Goal: Task Accomplishment & Management: Use online tool/utility

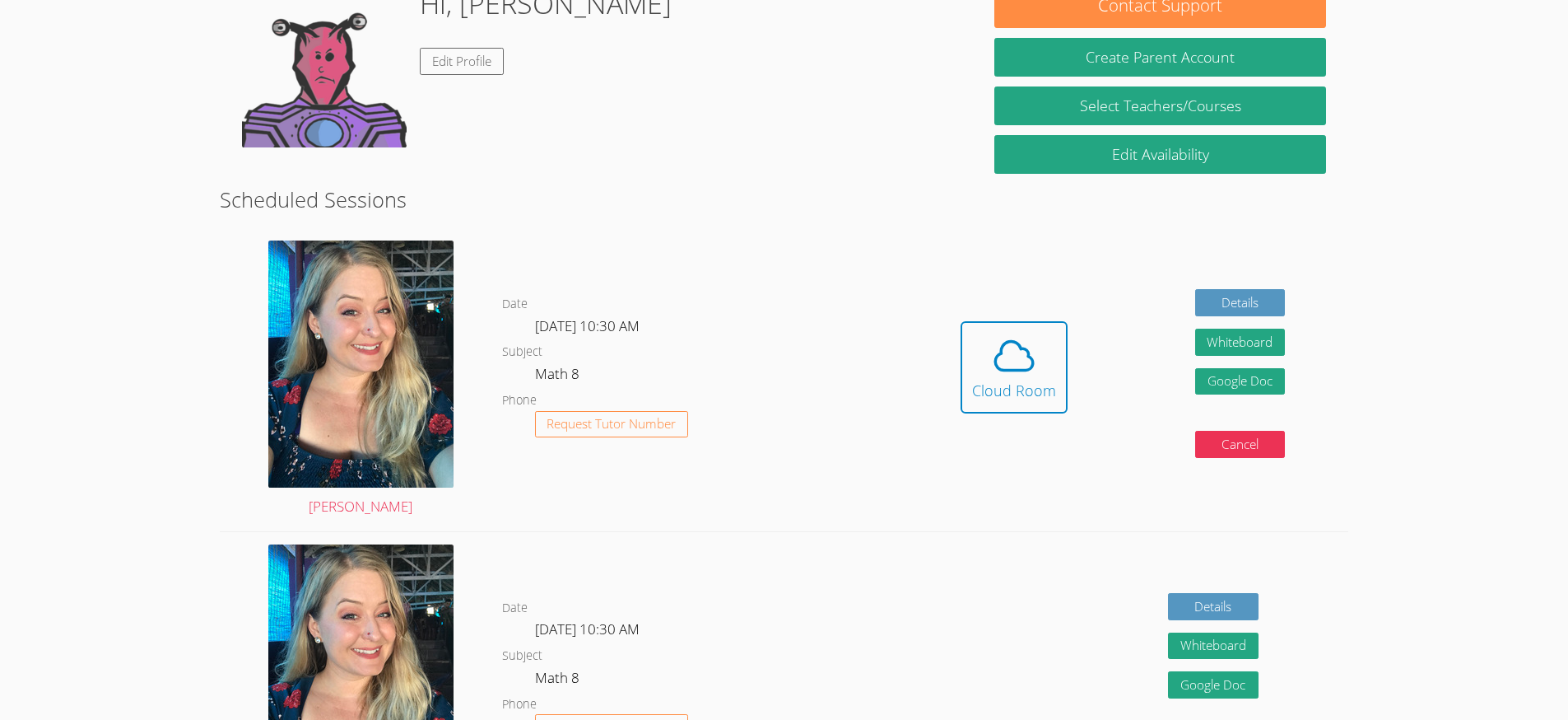
scroll to position [199, 0]
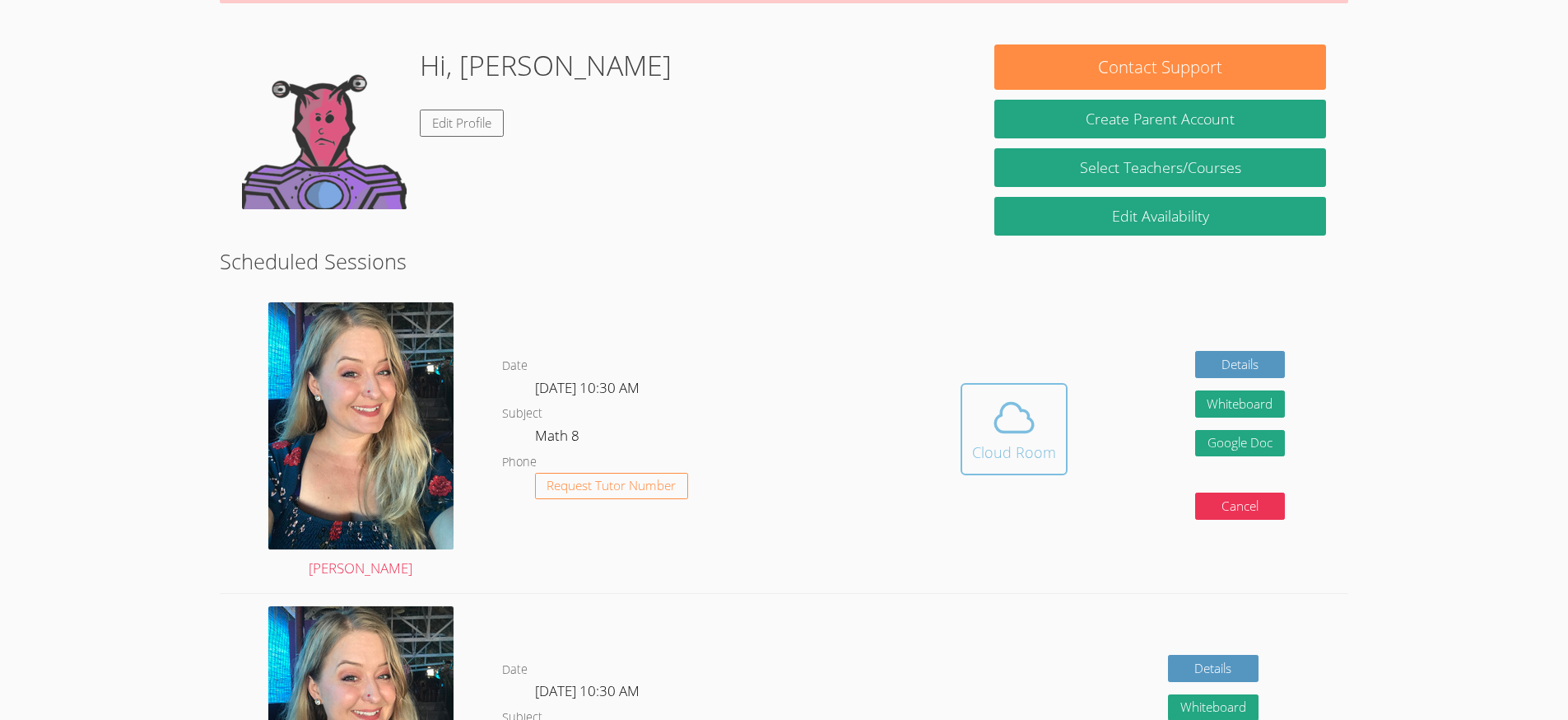
click at [1016, 454] on div "Cloud Room" at bounding box center [1014, 452] width 84 height 23
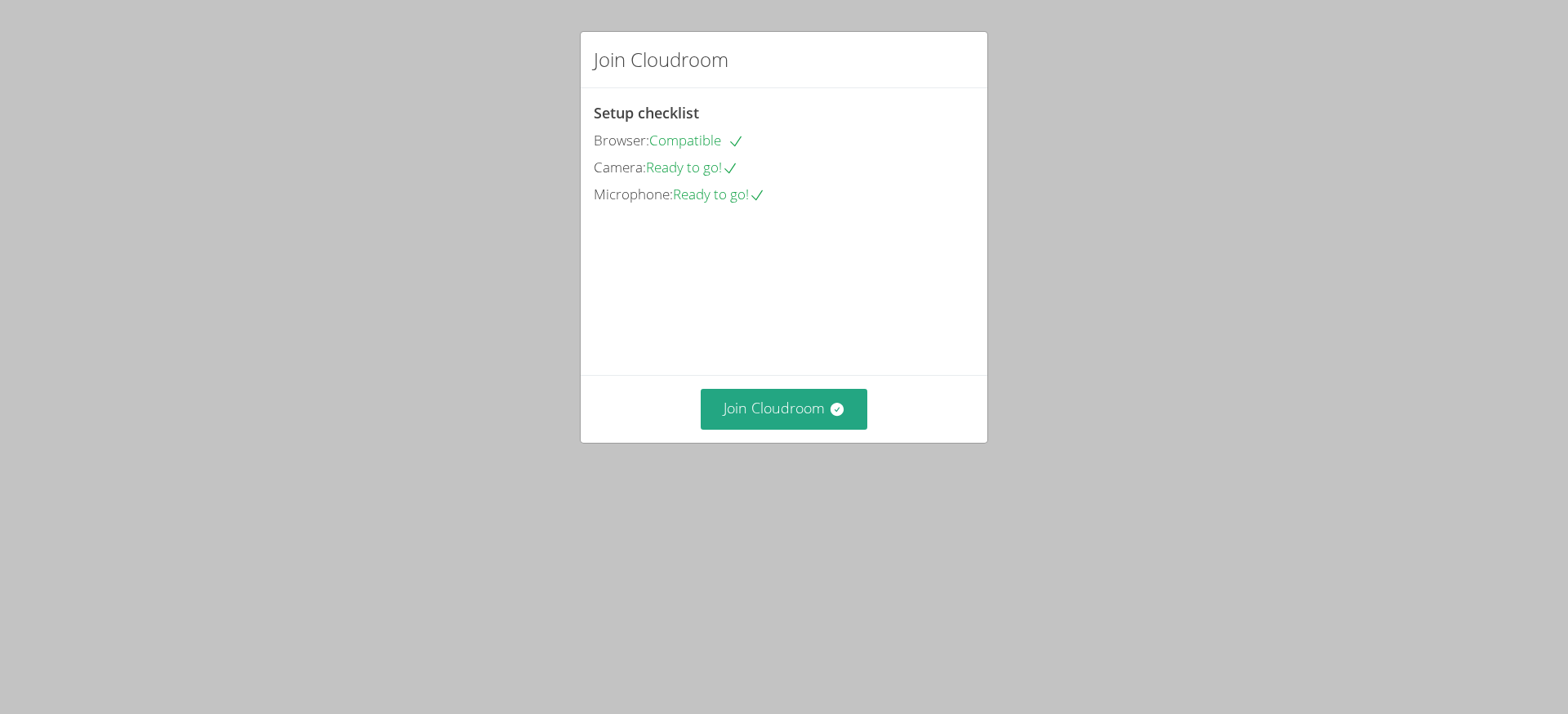
click at [724, 140] on span "Compatible" at bounding box center [697, 140] width 95 height 19
click at [817, 85] on div "Join Cloudroom" at bounding box center [784, 60] width 407 height 56
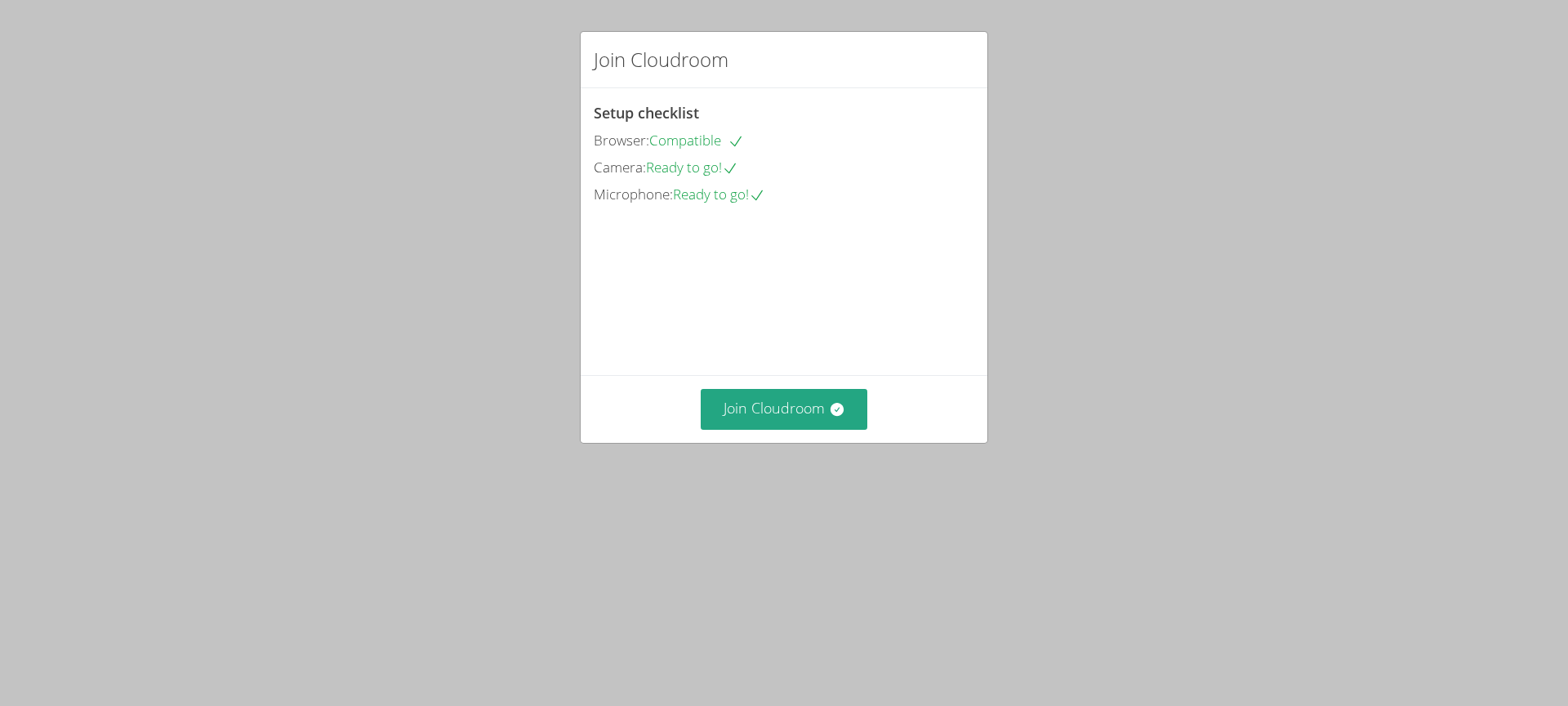
click at [418, 87] on div "Join Cloudroom Setup checklist Browser: Compatible Camera: Ready to go! Microph…" at bounding box center [784, 353] width 1568 height 706
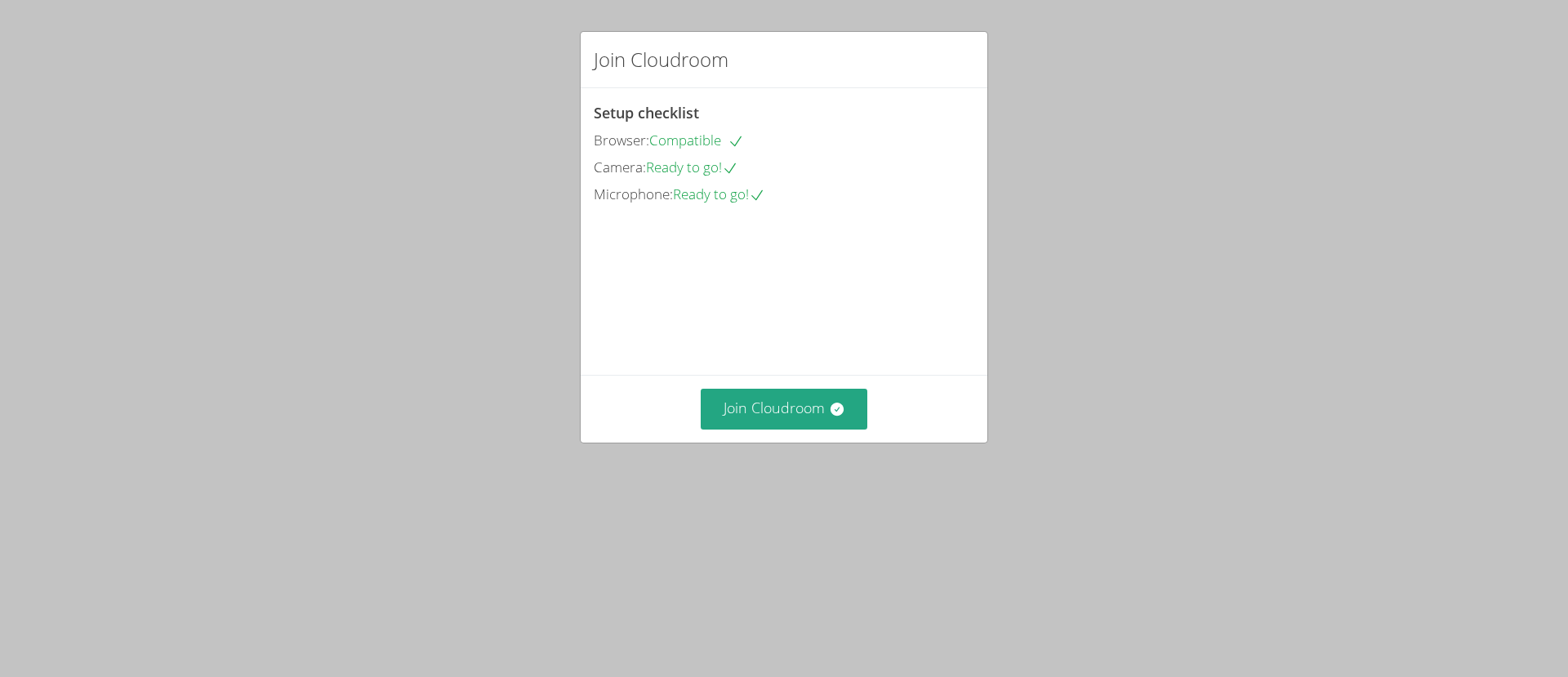
click at [461, 207] on div "Join Cloudroom Setup checklist Browser: Compatible Camera: Ready to go! Microph…" at bounding box center [784, 338] width 1568 height 677
click at [766, 429] on button "Join Cloudroom" at bounding box center [784, 409] width 168 height 40
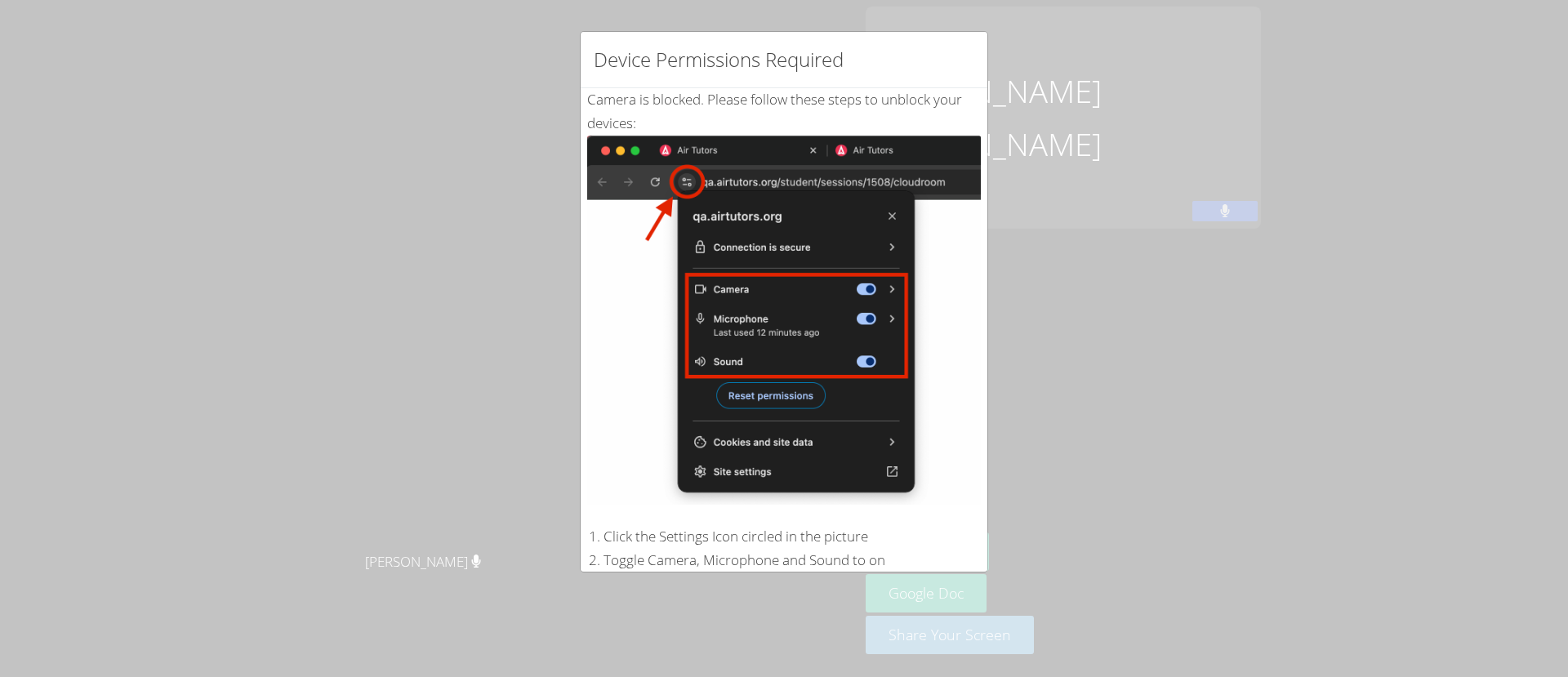
click at [1234, 338] on div "Device Permissions Required Camera is blocked . Please follow these steps to un…" at bounding box center [784, 338] width 1568 height 677
click at [1121, 330] on div "Device Permissions Required Camera is blocked . Please follow these steps to un…" at bounding box center [784, 338] width 1568 height 677
click at [1155, 291] on div "Device Permissions Required Camera is blocked . Please follow these steps to un…" at bounding box center [784, 338] width 1568 height 677
click at [757, 276] on img at bounding box center [784, 320] width 394 height 369
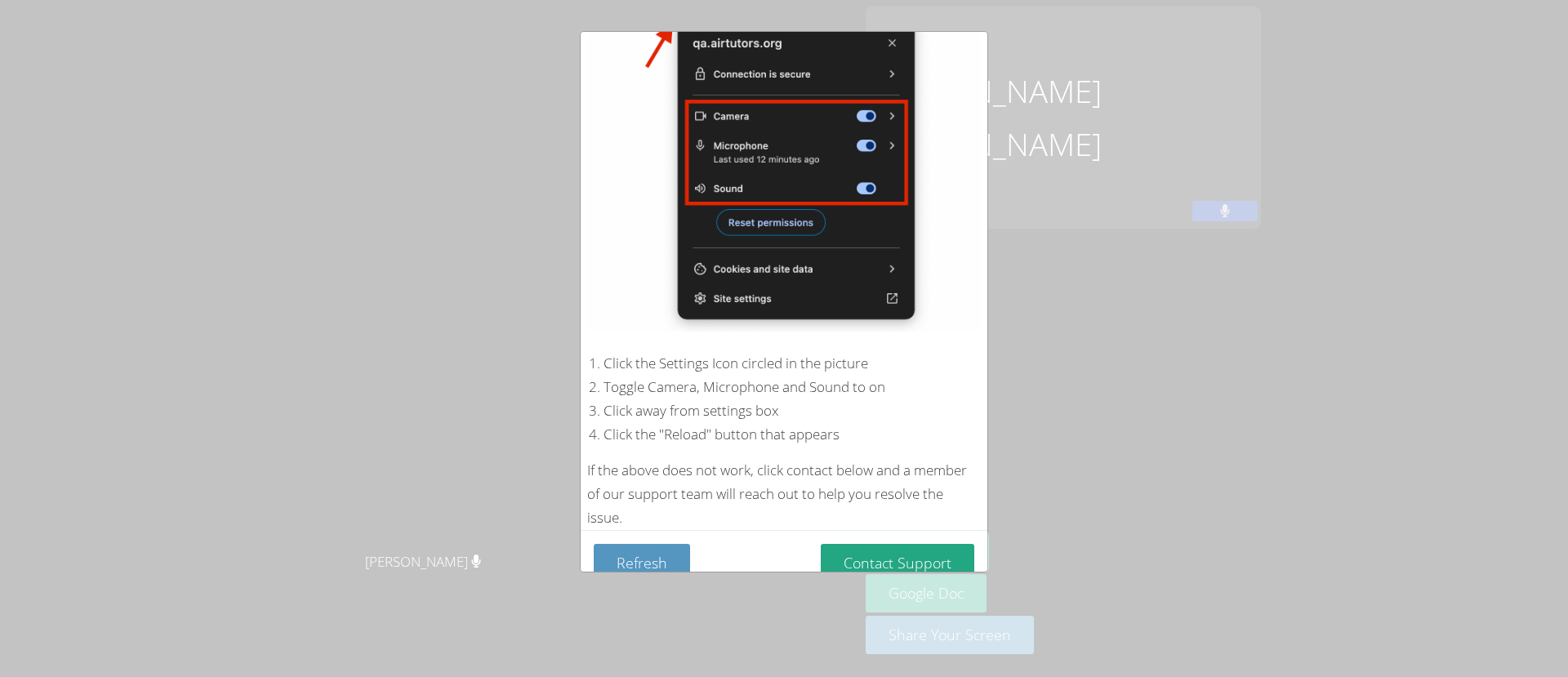
scroll to position [185, 0]
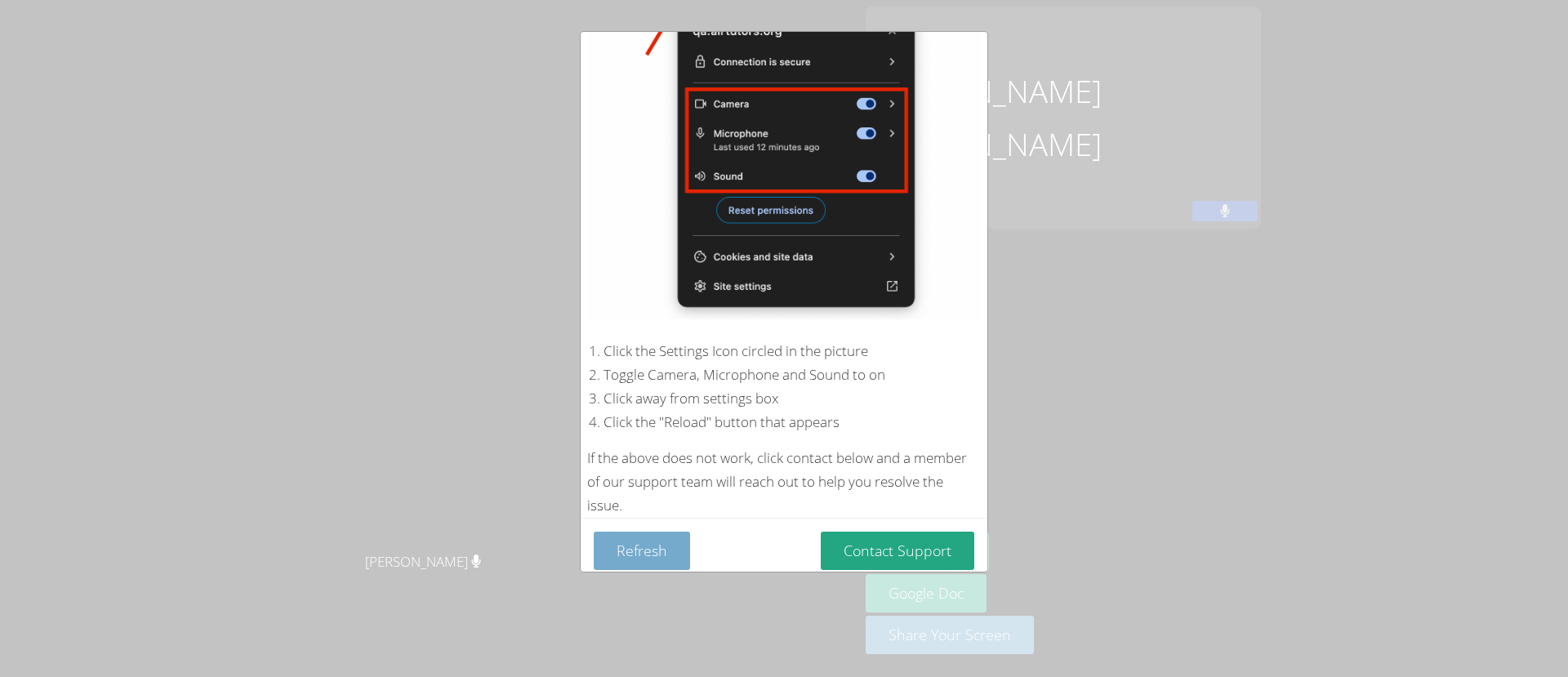
click at [658, 537] on button "Refresh" at bounding box center [642, 551] width 97 height 38
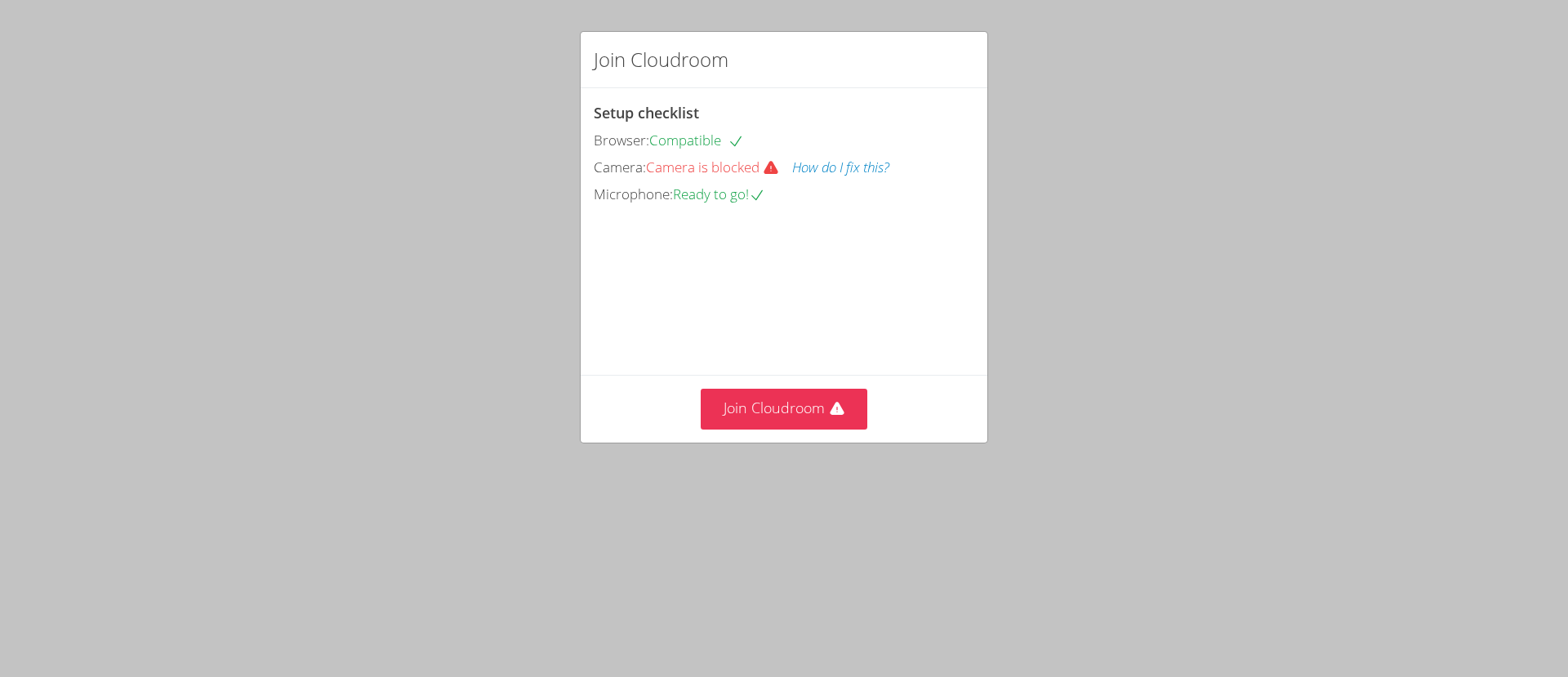
click at [778, 168] on icon at bounding box center [770, 168] width 14 height 13
click at [834, 167] on button "How do I fix this?" at bounding box center [840, 167] width 97 height 24
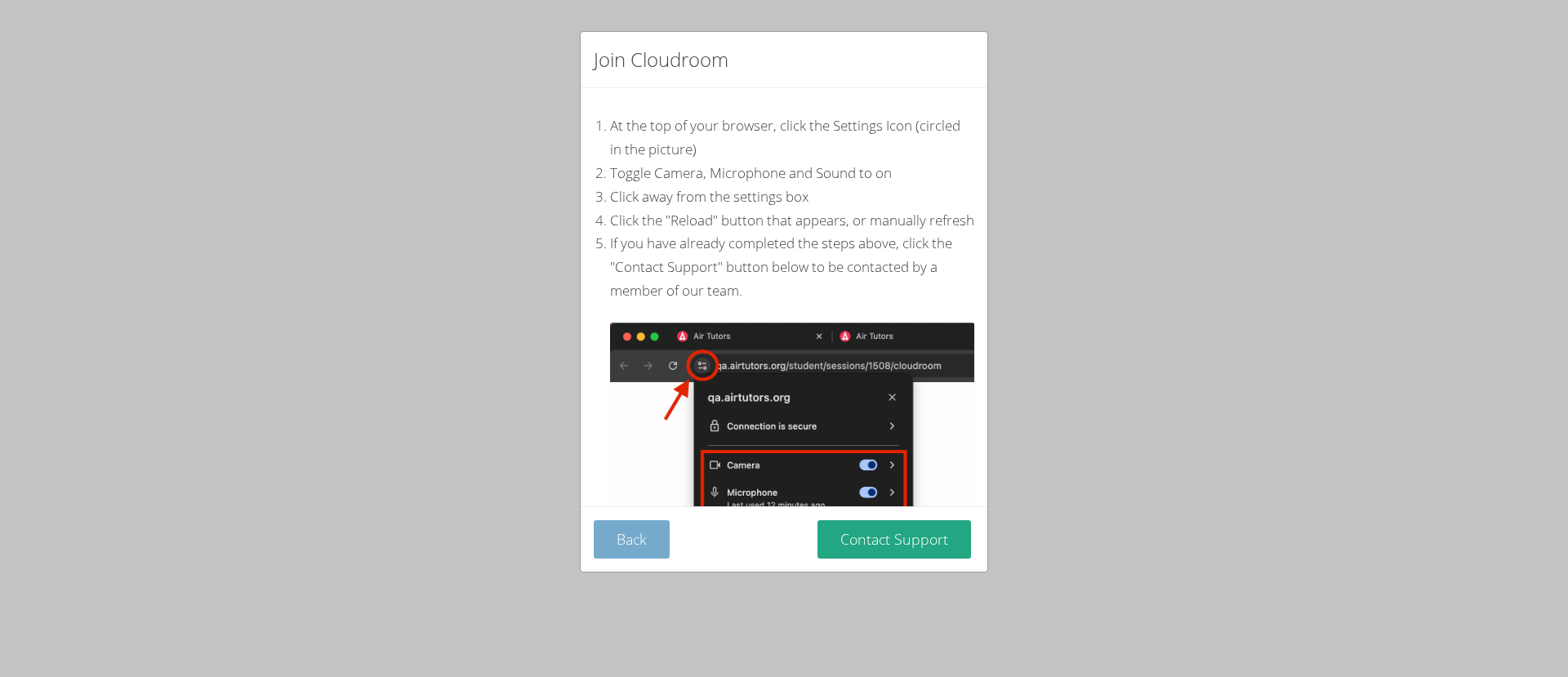
click at [652, 543] on button "Back" at bounding box center [632, 539] width 76 height 38
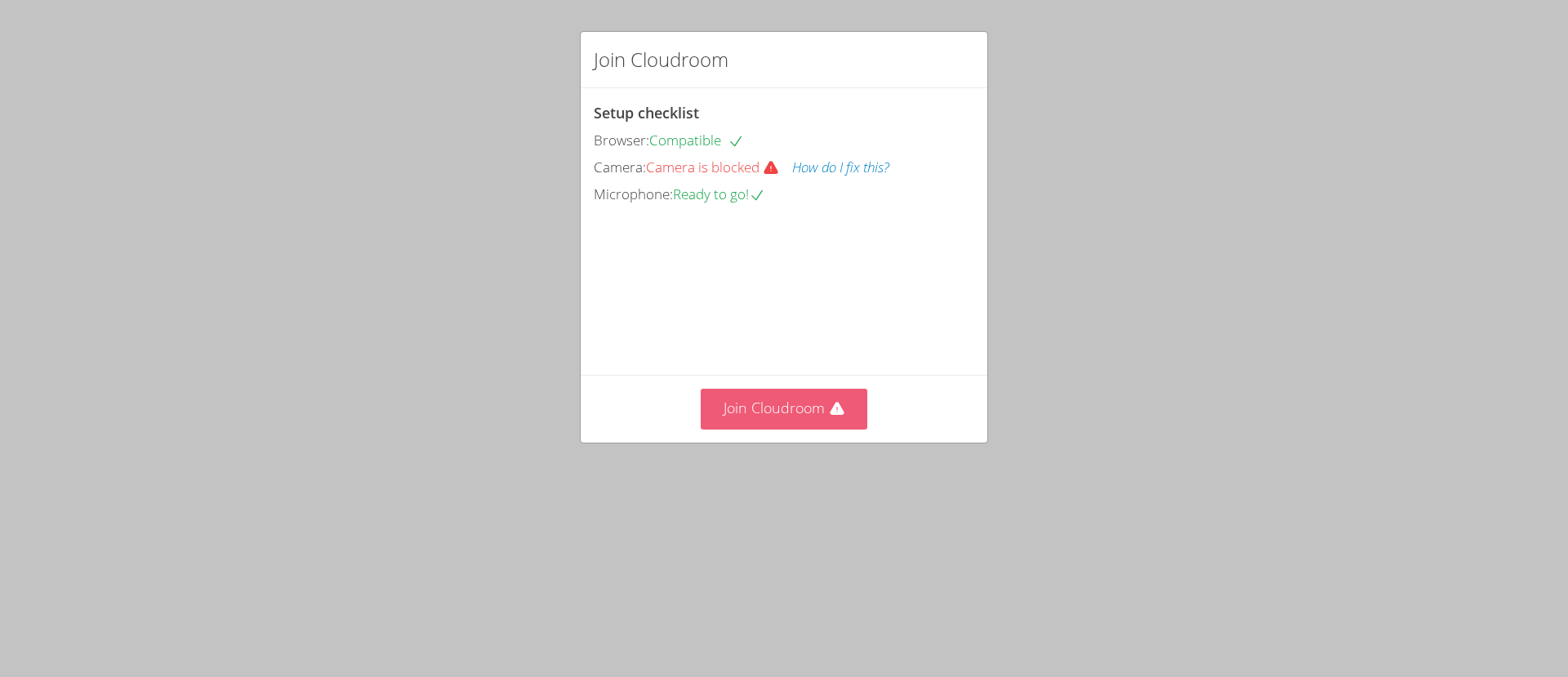
click at [782, 418] on button "Join Cloudroom" at bounding box center [784, 409] width 168 height 40
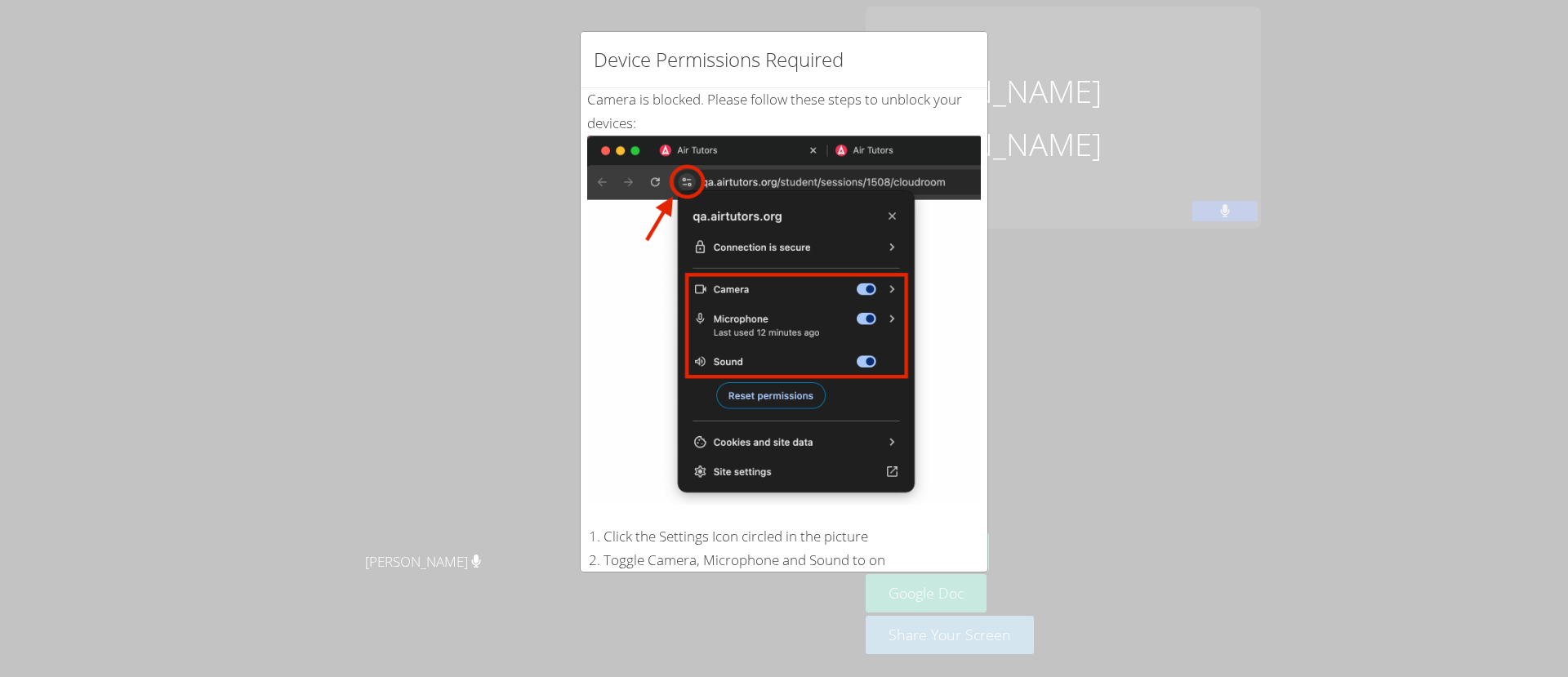
click at [1472, 412] on div "Device Permissions Required Camera is blocked . Please follow these steps to un…" at bounding box center [784, 338] width 1568 height 677
click at [848, 494] on div "Camera is blocked . Please follow these steps to unblock your devices: Click th…" at bounding box center [784, 395] width 394 height 614
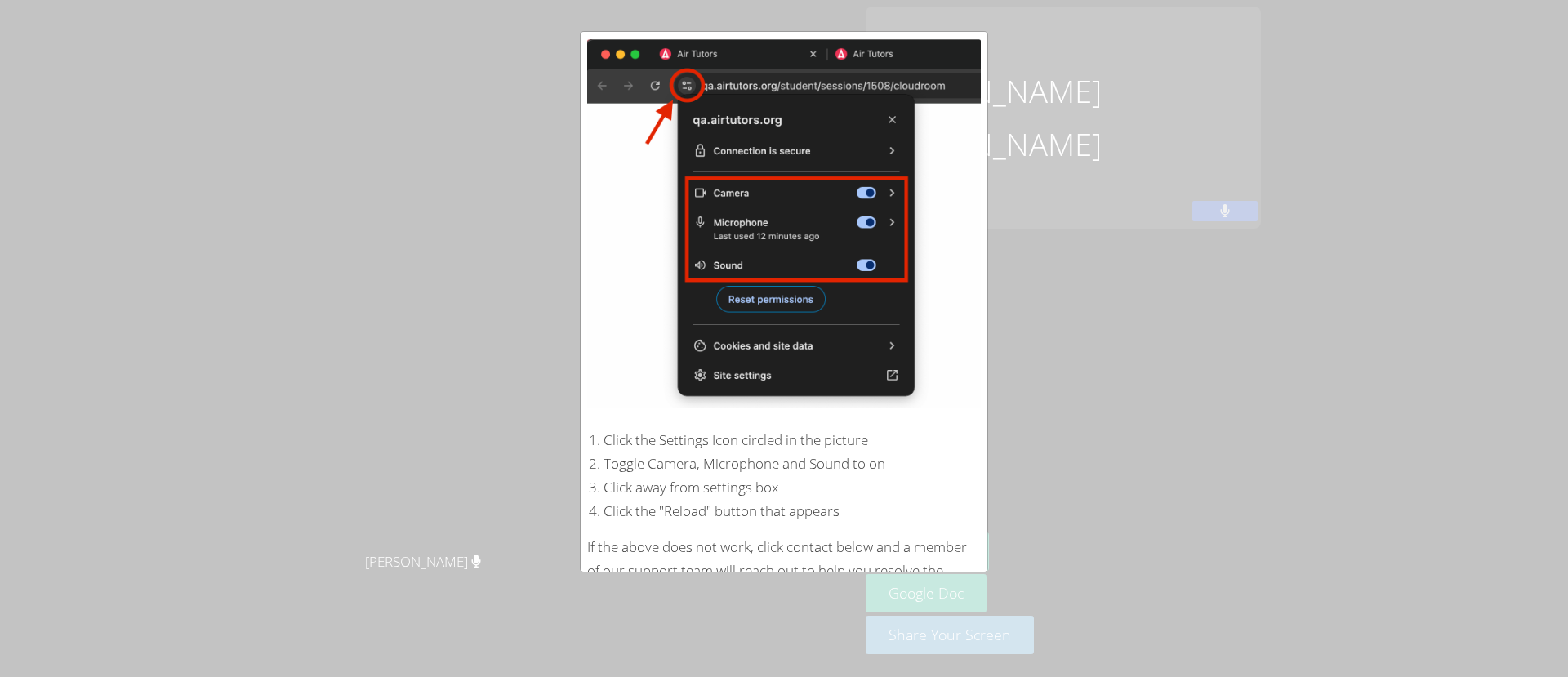
scroll to position [185, 0]
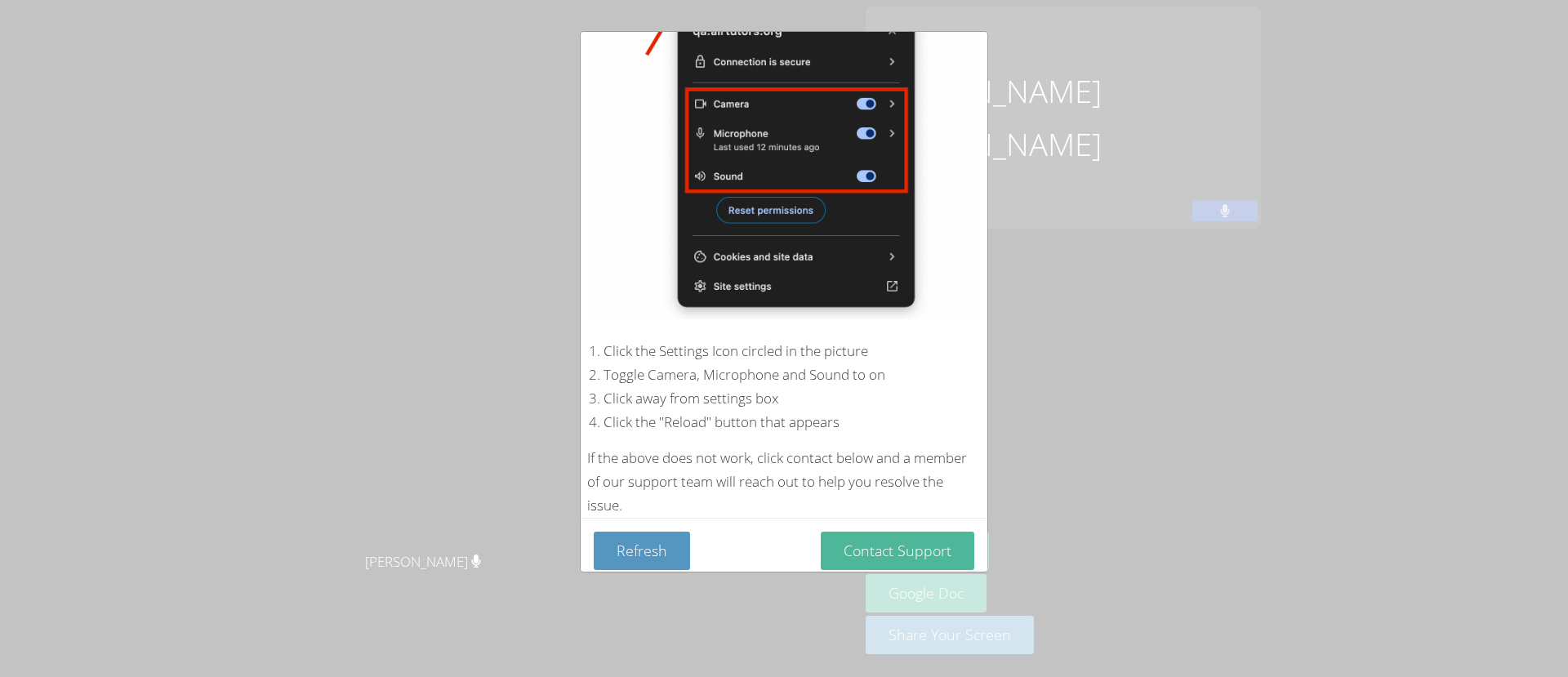
click at [903, 543] on button "Contact Support" at bounding box center [897, 551] width 154 height 38
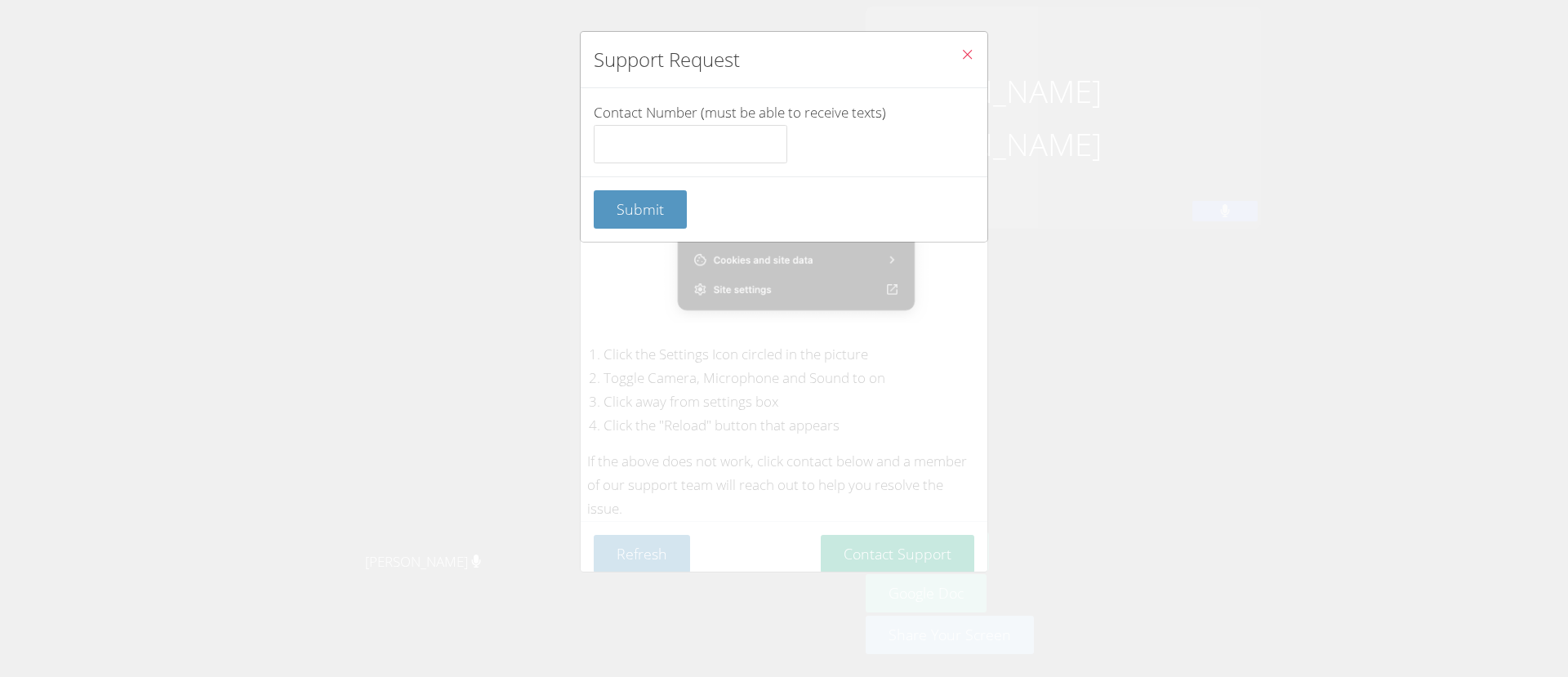
click at [961, 64] on span "Close" at bounding box center [968, 56] width 14 height 19
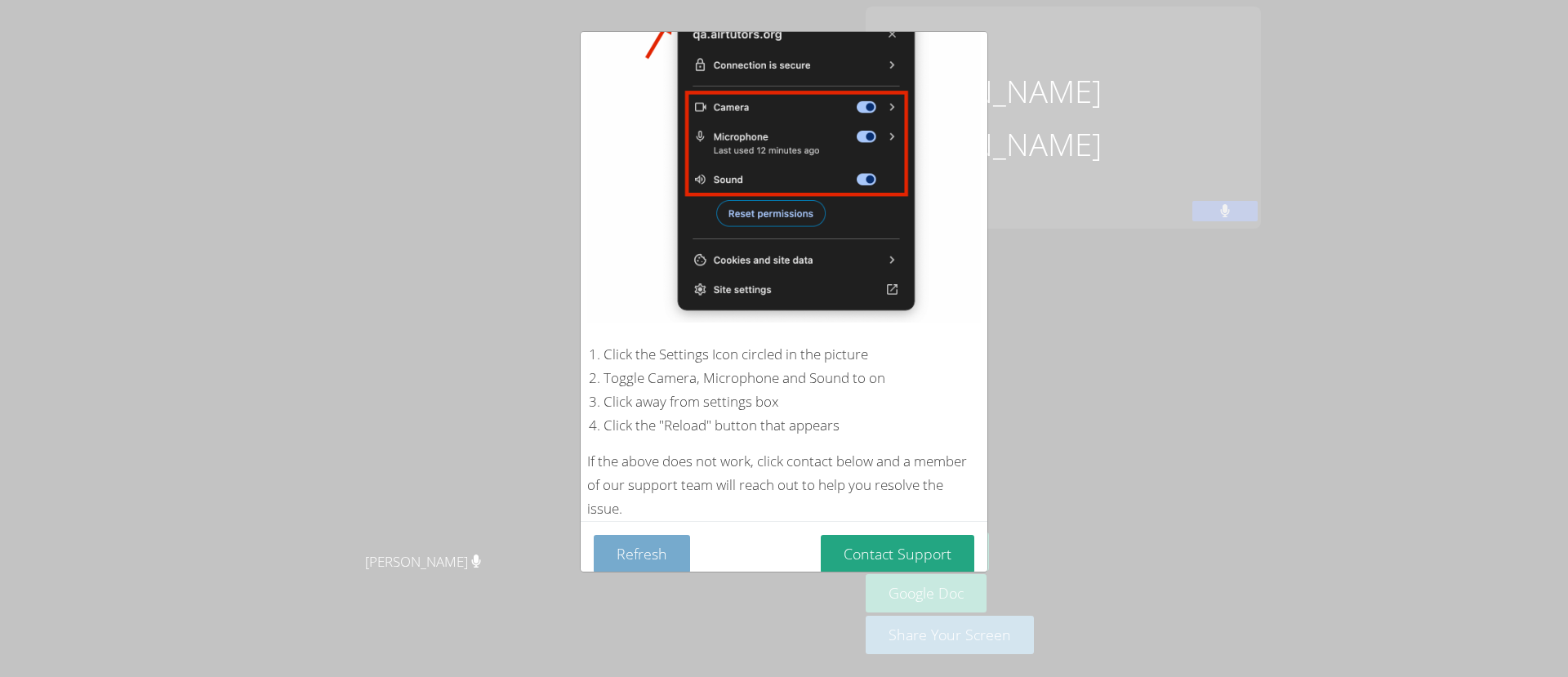
click at [658, 539] on button "Refresh" at bounding box center [642, 554] width 97 height 38
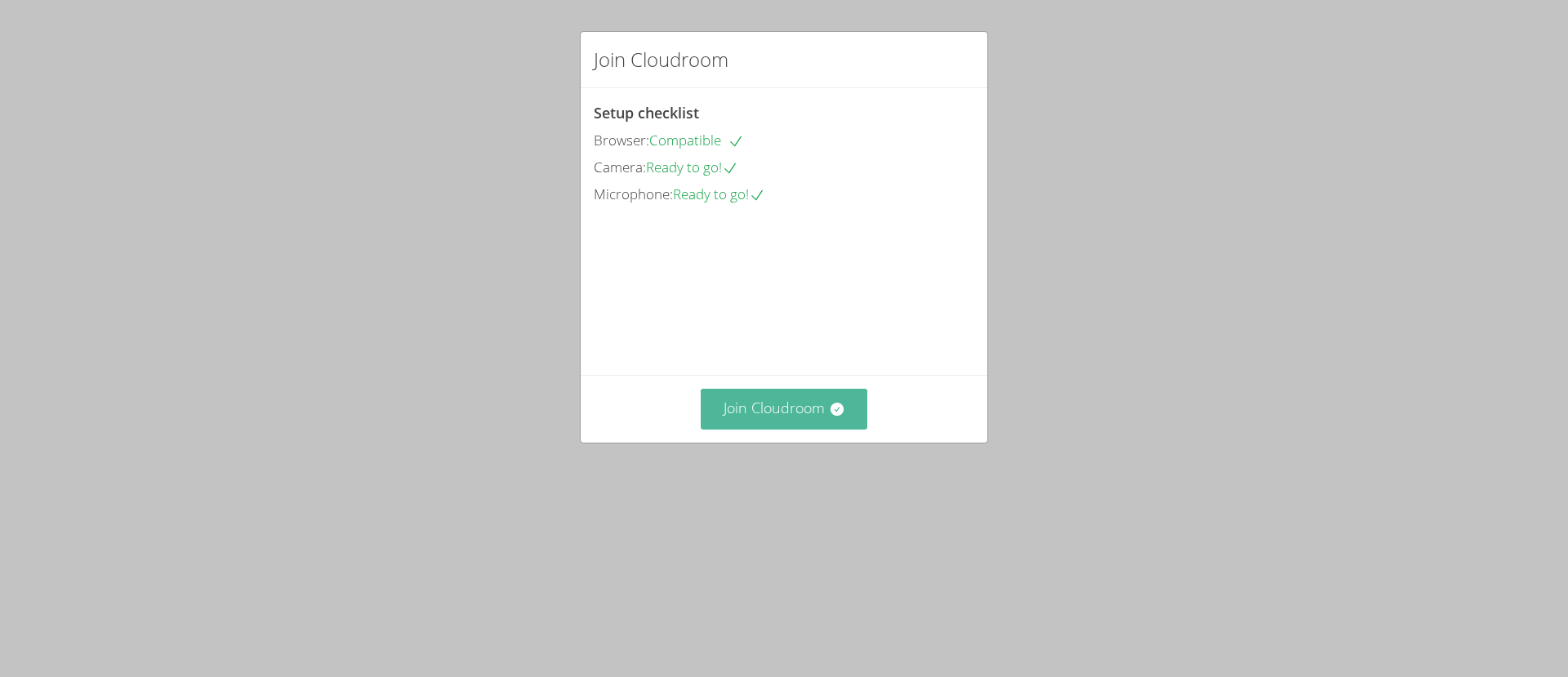
click at [788, 429] on button "Join Cloudroom" at bounding box center [784, 409] width 168 height 40
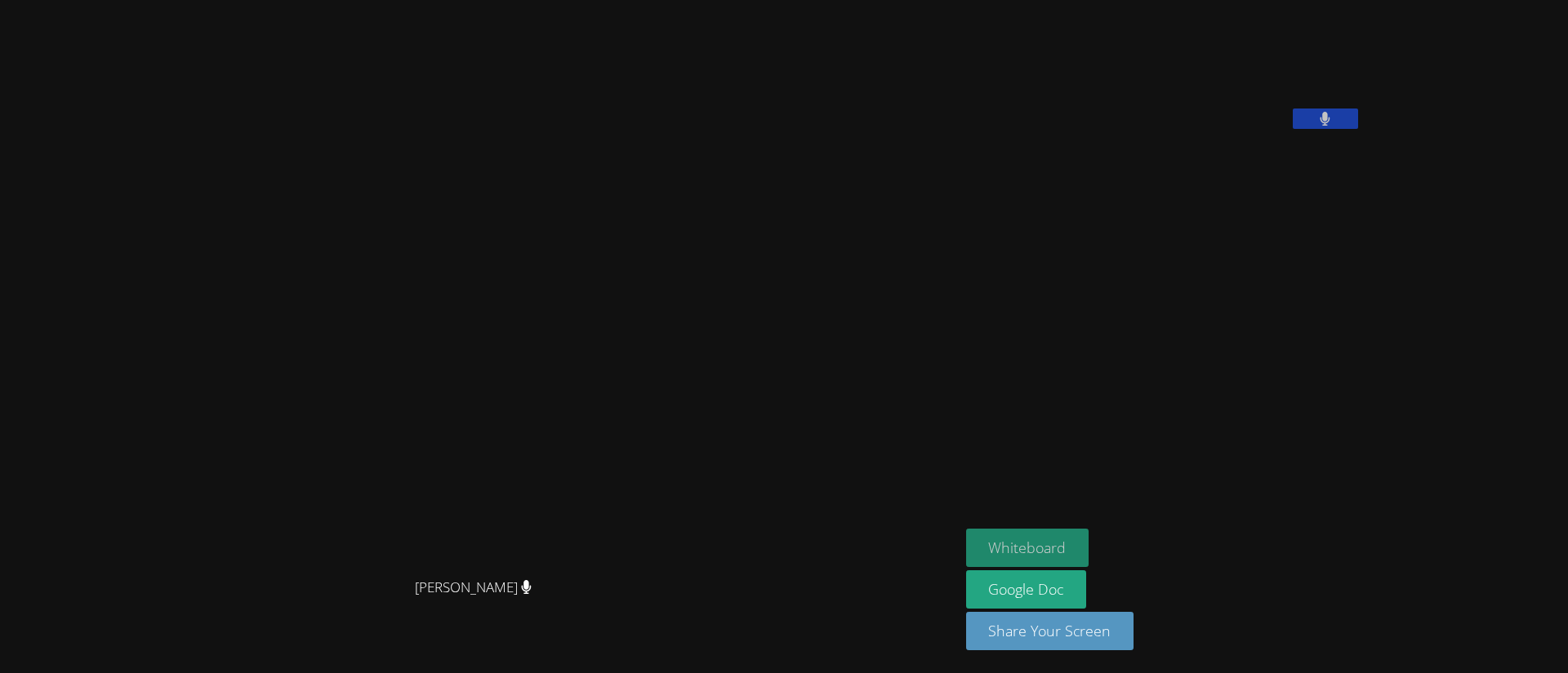
click at [1090, 540] on button "Whiteboard" at bounding box center [1028, 548] width 123 height 38
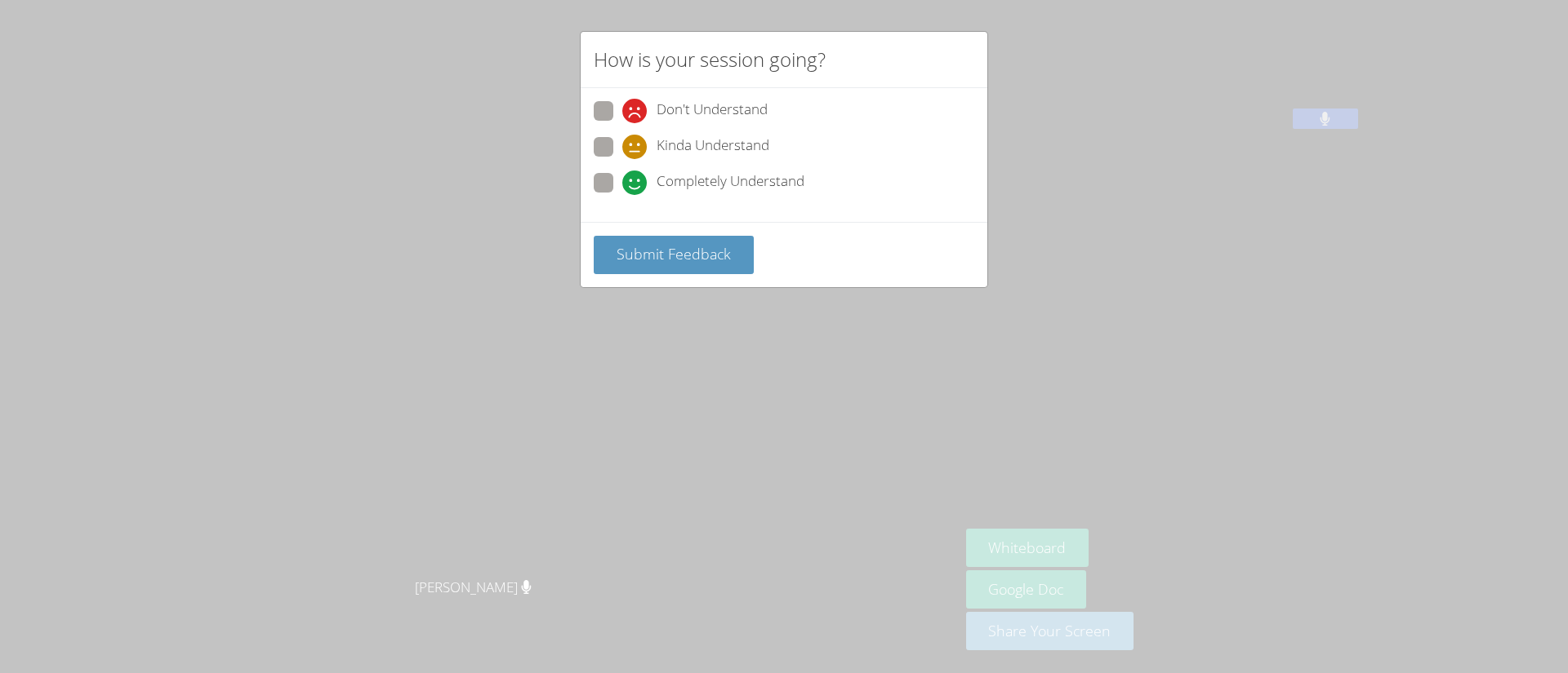
click at [700, 178] on span "Completely Understand" at bounding box center [730, 183] width 148 height 25
click at [636, 178] on input "Completely Understand" at bounding box center [629, 180] width 14 height 14
radio input "true"
click at [724, 262] on span "Submit Feedback" at bounding box center [673, 253] width 115 height 20
